Goal: Task Accomplishment & Management: Use online tool/utility

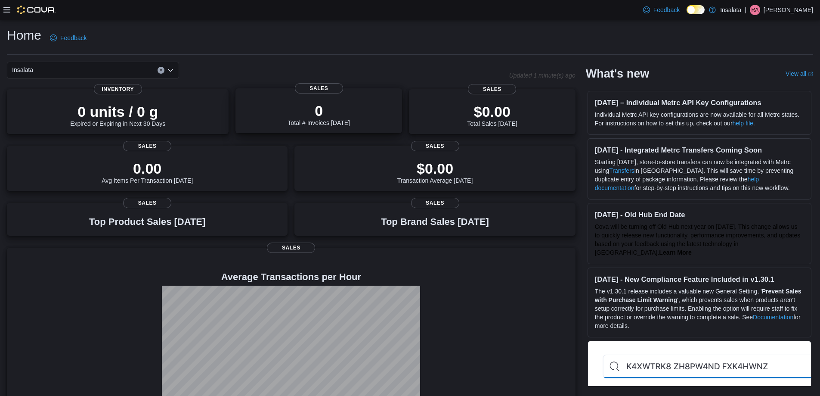
click at [314, 95] on div "0 Total # Invoices [DATE] Sales" at bounding box center [318, 110] width 167 height 45
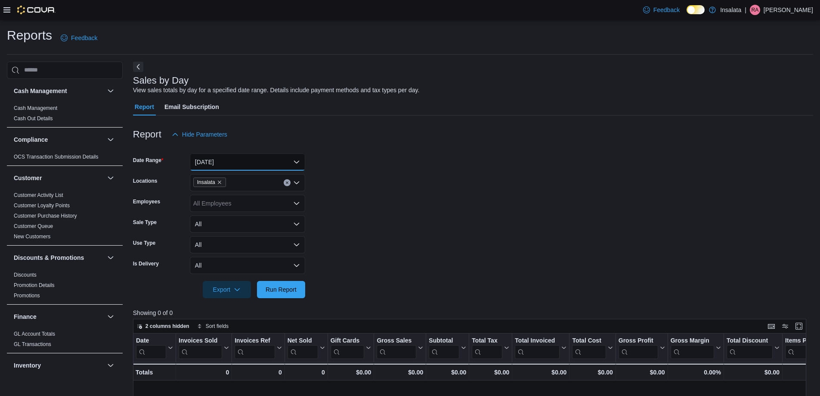
click at [234, 169] on button "[DATE]" at bounding box center [247, 161] width 115 height 17
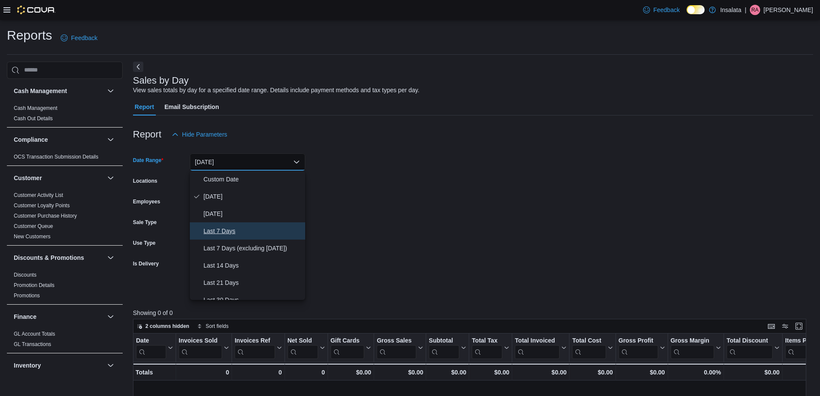
click at [235, 229] on span "Last 7 Days" at bounding box center [253, 231] width 98 height 10
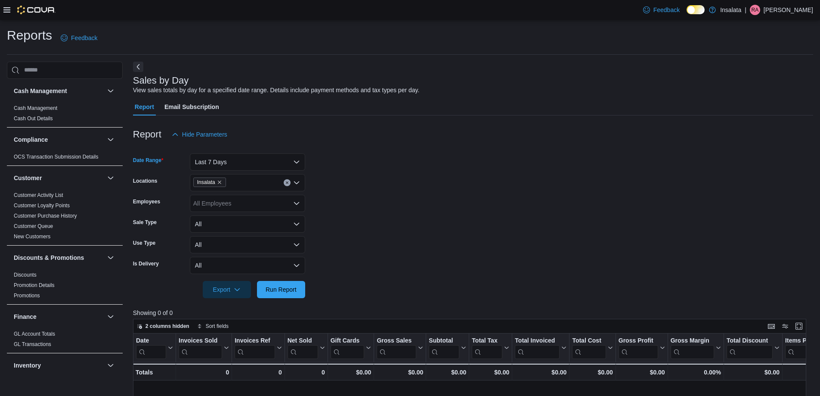
click at [365, 211] on form "Date Range Last 7 Days Locations Insalata Employees All Employees Sale Type All…" at bounding box center [473, 220] width 680 height 155
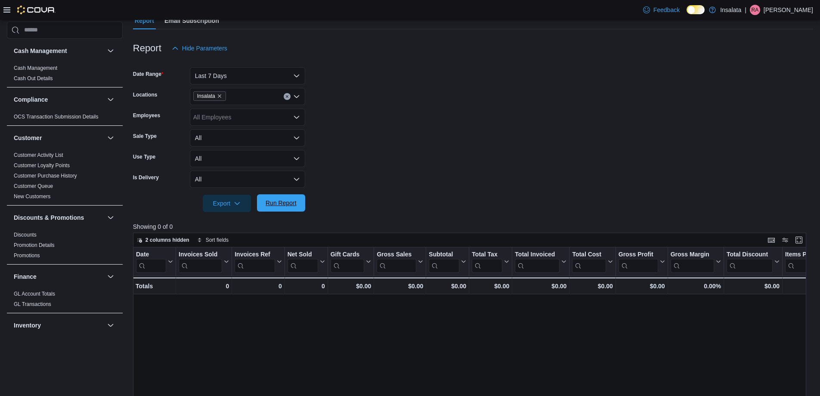
click at [292, 208] on span "Run Report" at bounding box center [281, 202] width 38 height 17
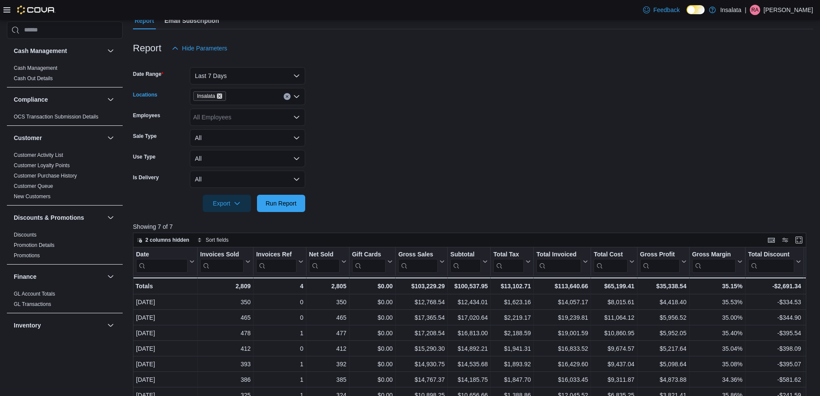
click at [221, 97] on icon "Remove Insalata from selection in this group" at bounding box center [219, 95] width 3 height 3
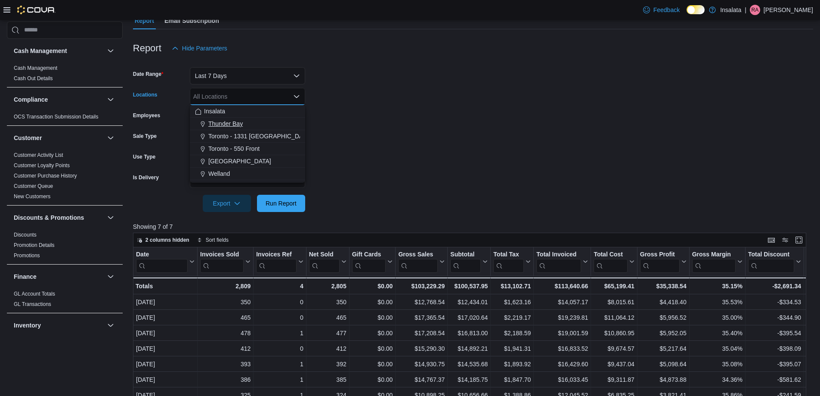
click at [237, 123] on span "Thunder Bay" at bounding box center [225, 123] width 34 height 9
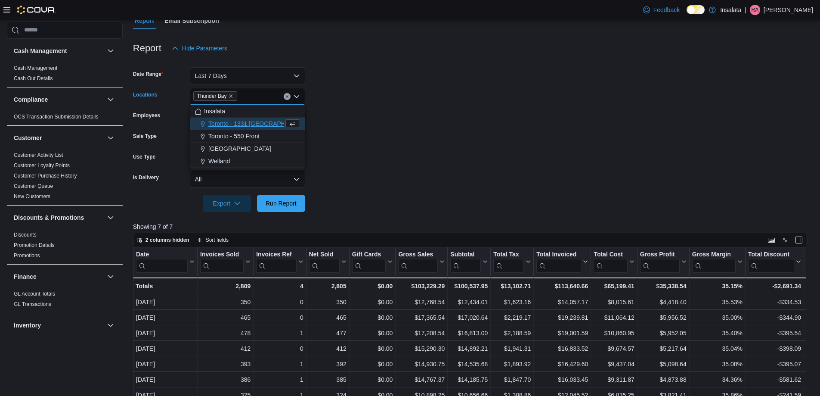
click at [312, 188] on div at bounding box center [473, 191] width 680 height 7
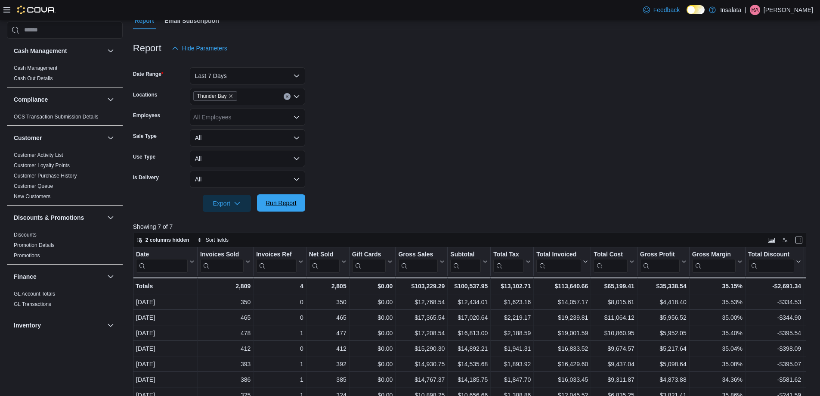
click at [300, 197] on span "Run Report" at bounding box center [281, 202] width 38 height 17
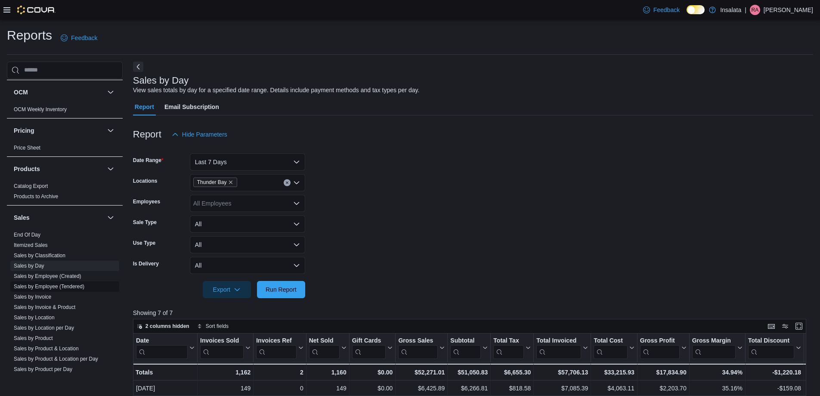
scroll to position [516, 0]
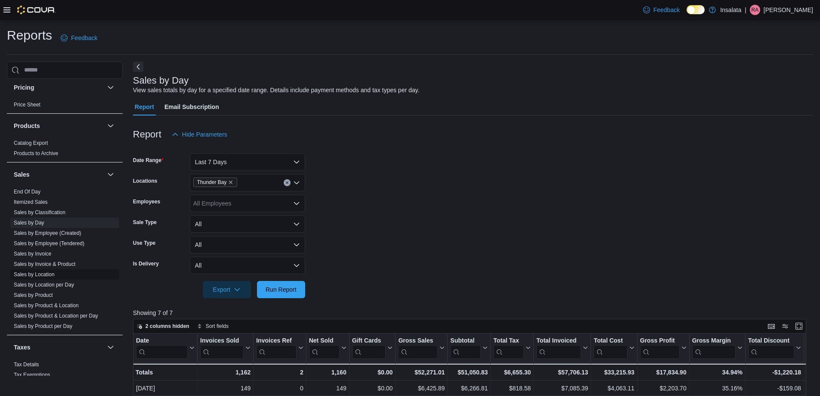
click at [44, 273] on link "Sales by Location" at bounding box center [34, 274] width 41 height 6
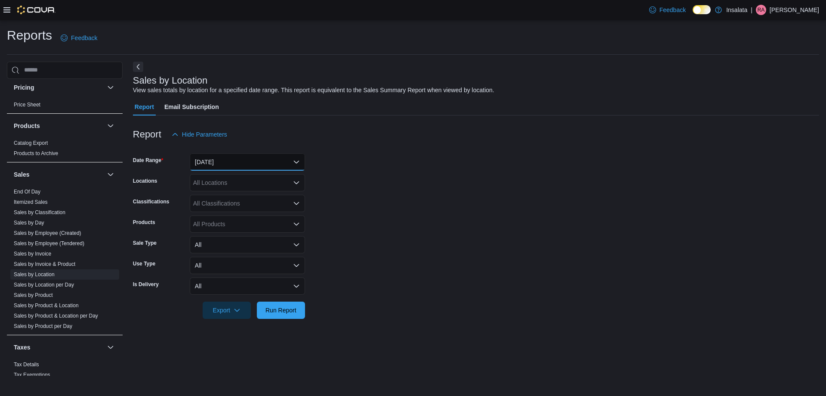
click at [219, 169] on button "[DATE]" at bounding box center [247, 161] width 115 height 17
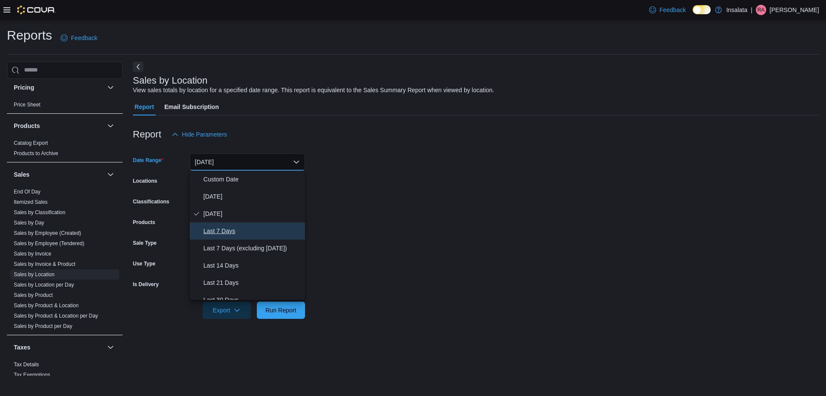
click at [234, 234] on span "Last 7 Days" at bounding box center [253, 231] width 98 height 10
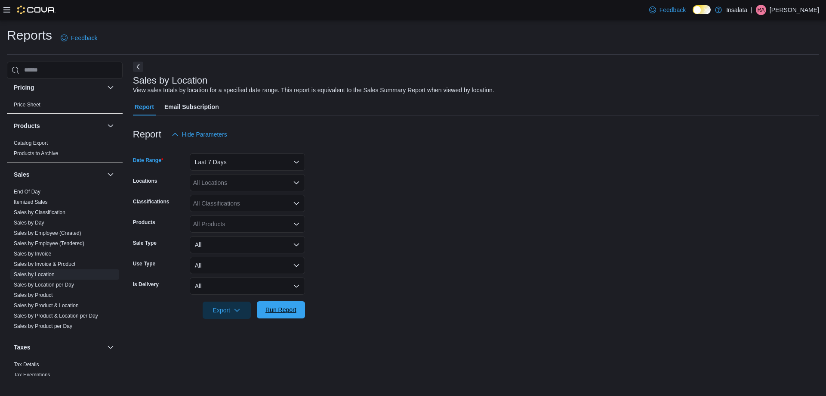
click at [281, 303] on span "Run Report" at bounding box center [281, 309] width 38 height 17
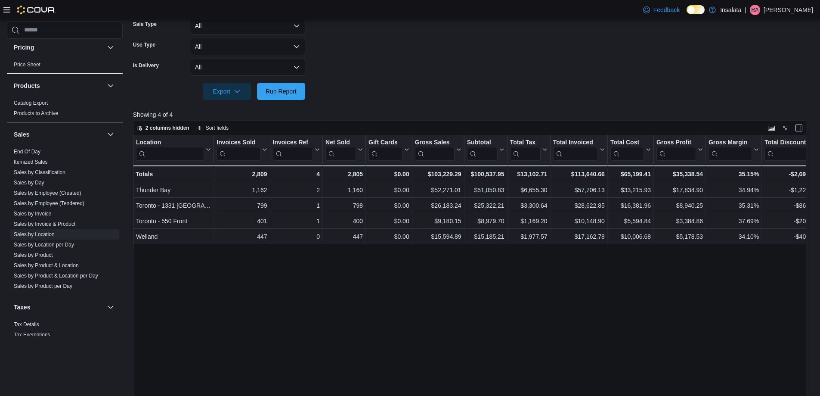
scroll to position [267, 0]
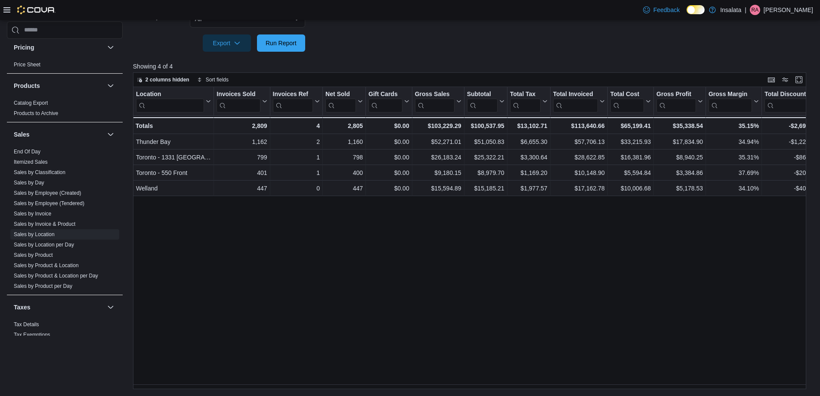
click at [335, 382] on div "Location Click to view column header actions Invoices Sold Click to view column…" at bounding box center [473, 238] width 680 height 302
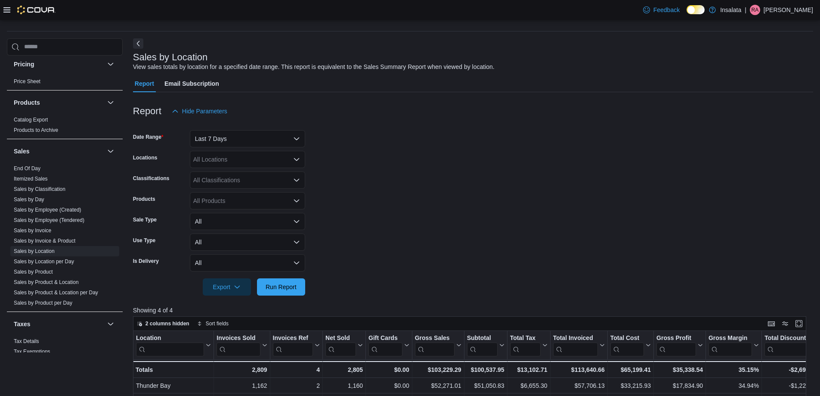
scroll to position [0, 0]
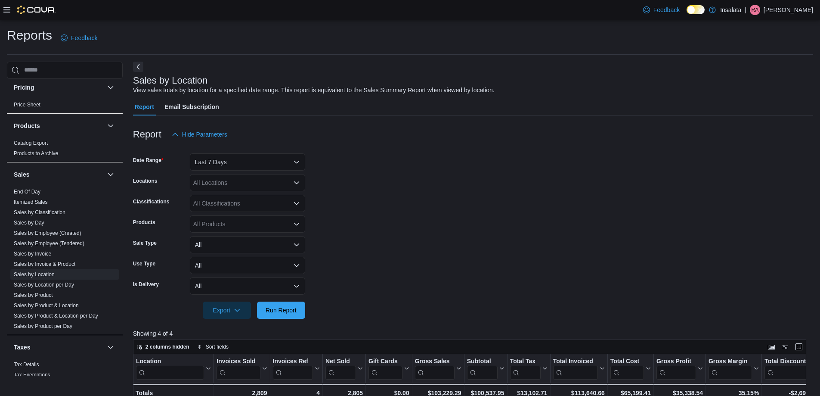
click at [484, 90] on div "View sales totals by location for a specified date range. This report is equiva…" at bounding box center [314, 90] width 362 height 9
